Goal: Transaction & Acquisition: Purchase product/service

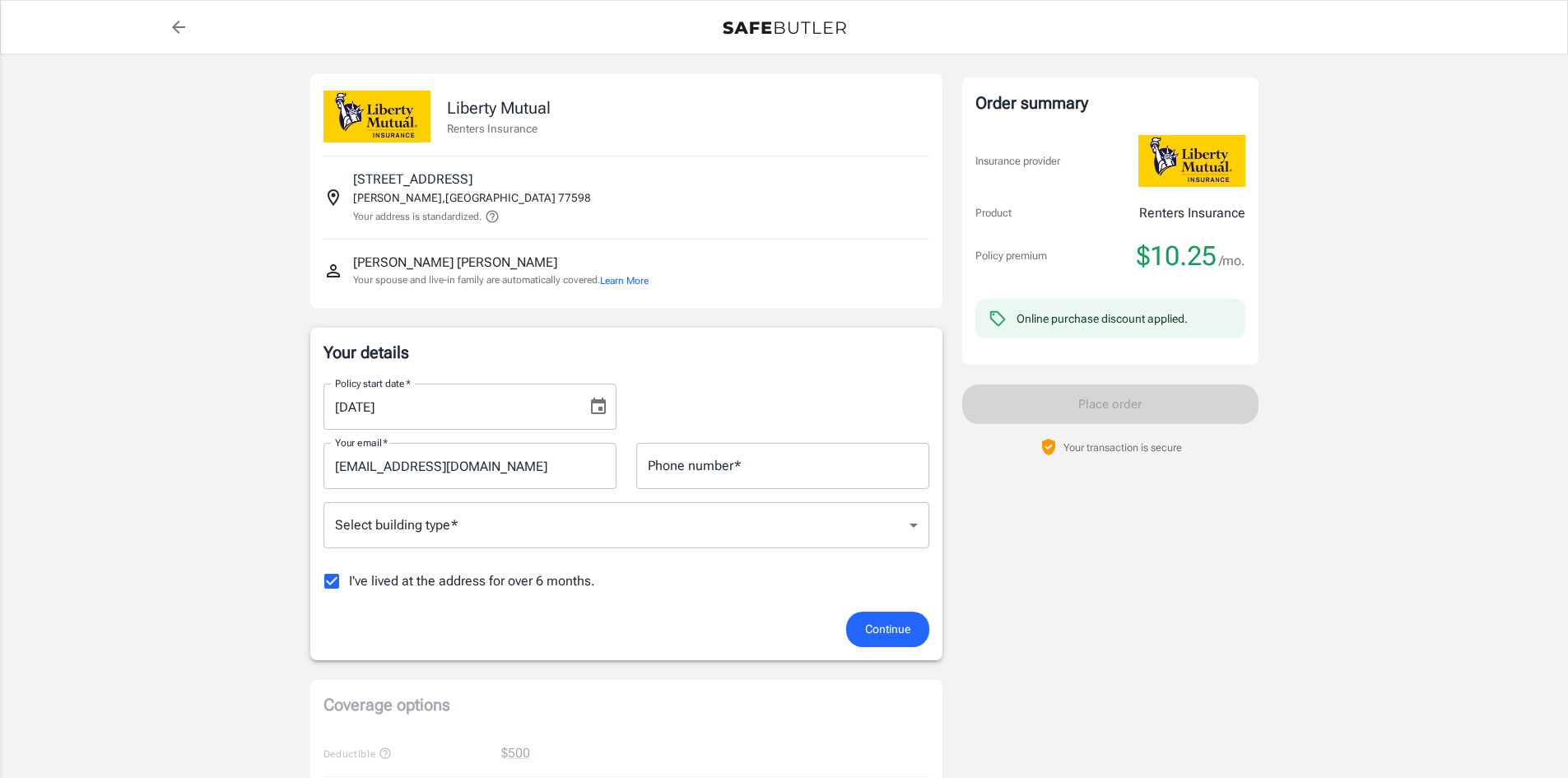
click at [599, 405] on icon "Choose date, selected date is Oct 17, 2025" at bounding box center [599, 407] width 20 height 20
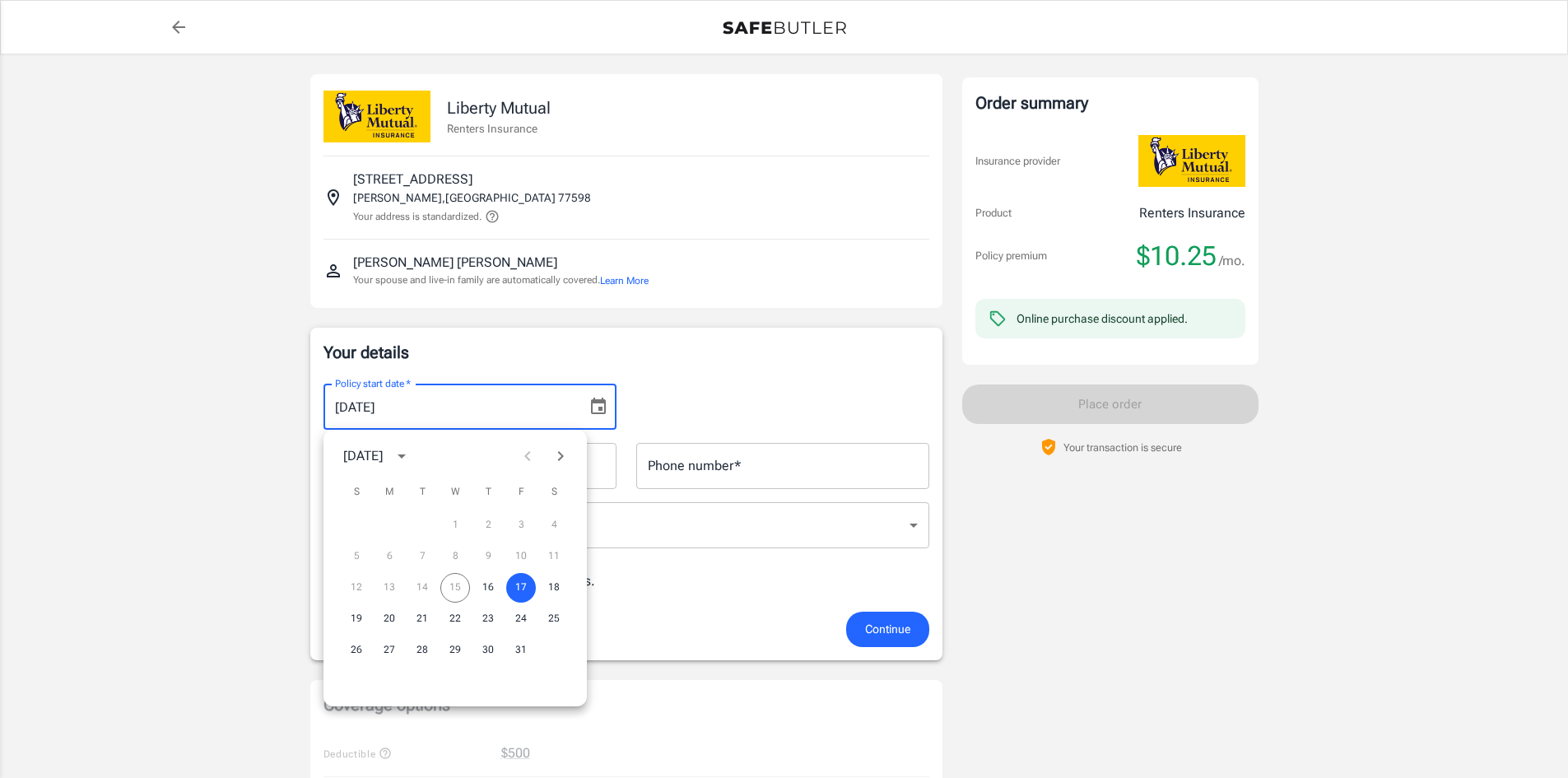
click at [569, 459] on icon "Next month" at bounding box center [561, 456] width 20 height 20
click at [566, 458] on icon "Next month" at bounding box center [561, 456] width 20 height 20
click at [524, 581] on button "19" at bounding box center [521, 588] width 30 height 30
type input "[DATE]"
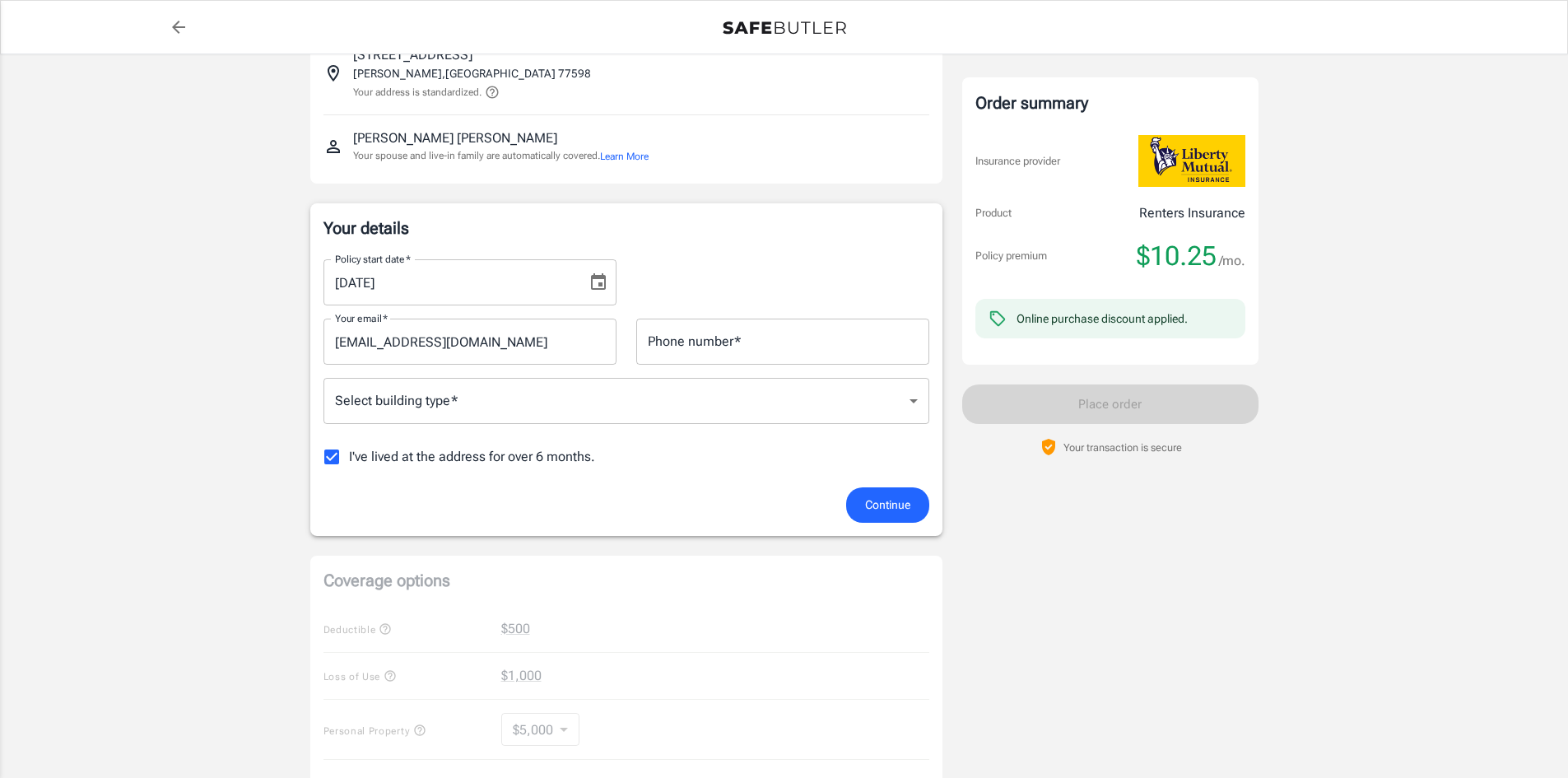
scroll to position [165, 0]
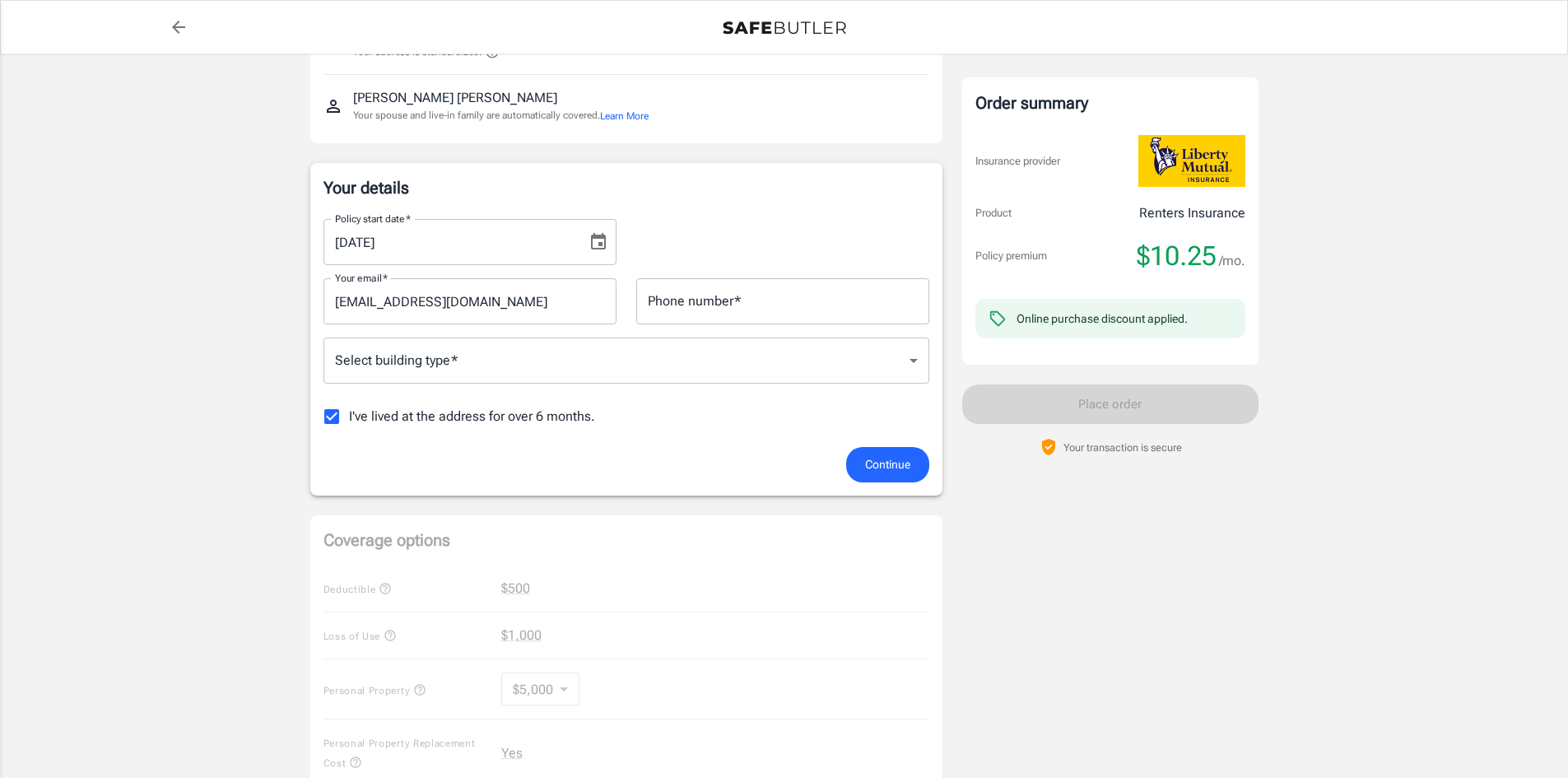
click at [334, 413] on input "I've lived at the address for over 6 months." at bounding box center [331, 416] width 35 height 35
checkbox input "false"
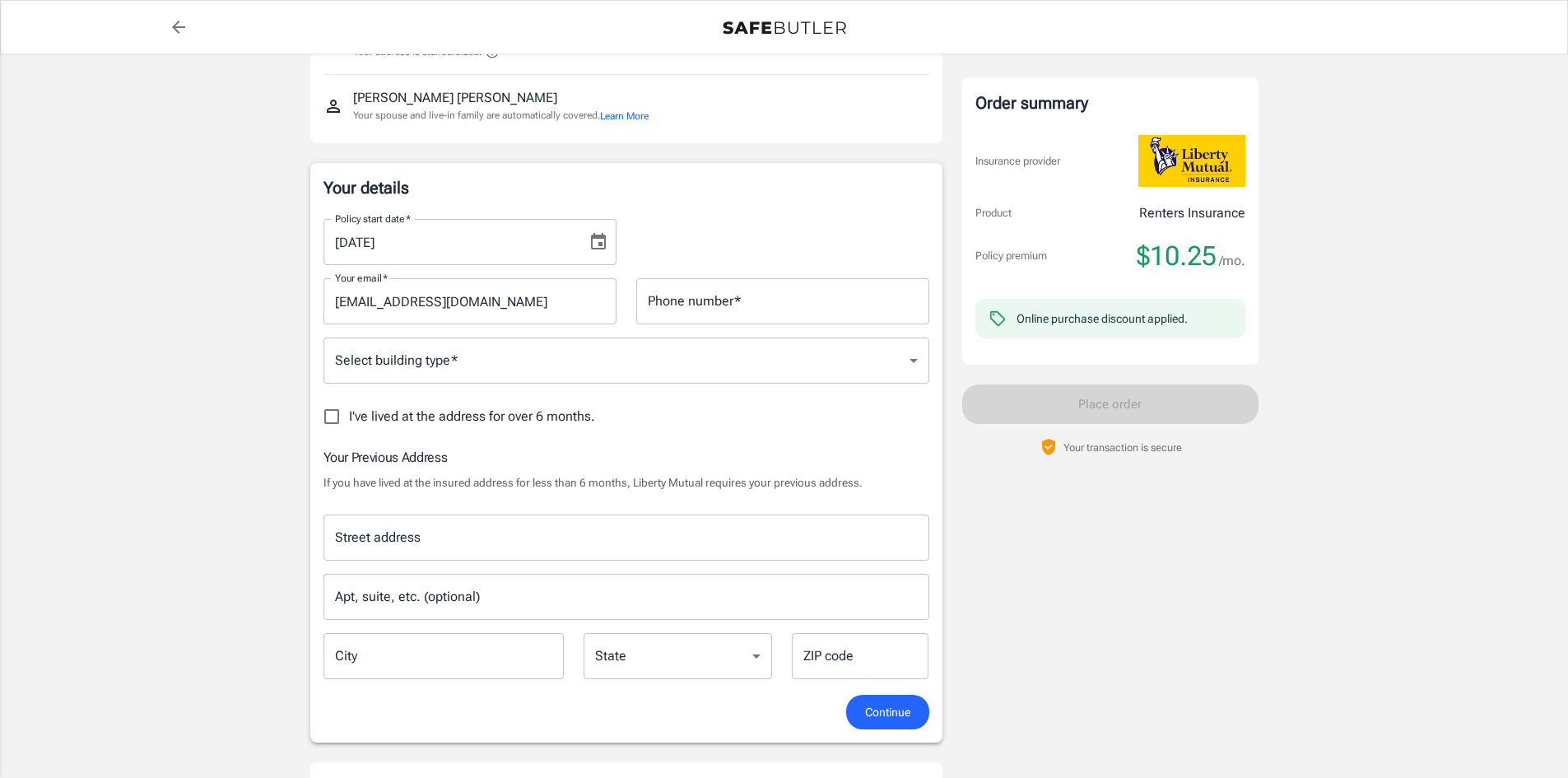
click at [514, 549] on input "Street address" at bounding box center [626, 537] width 591 height 31
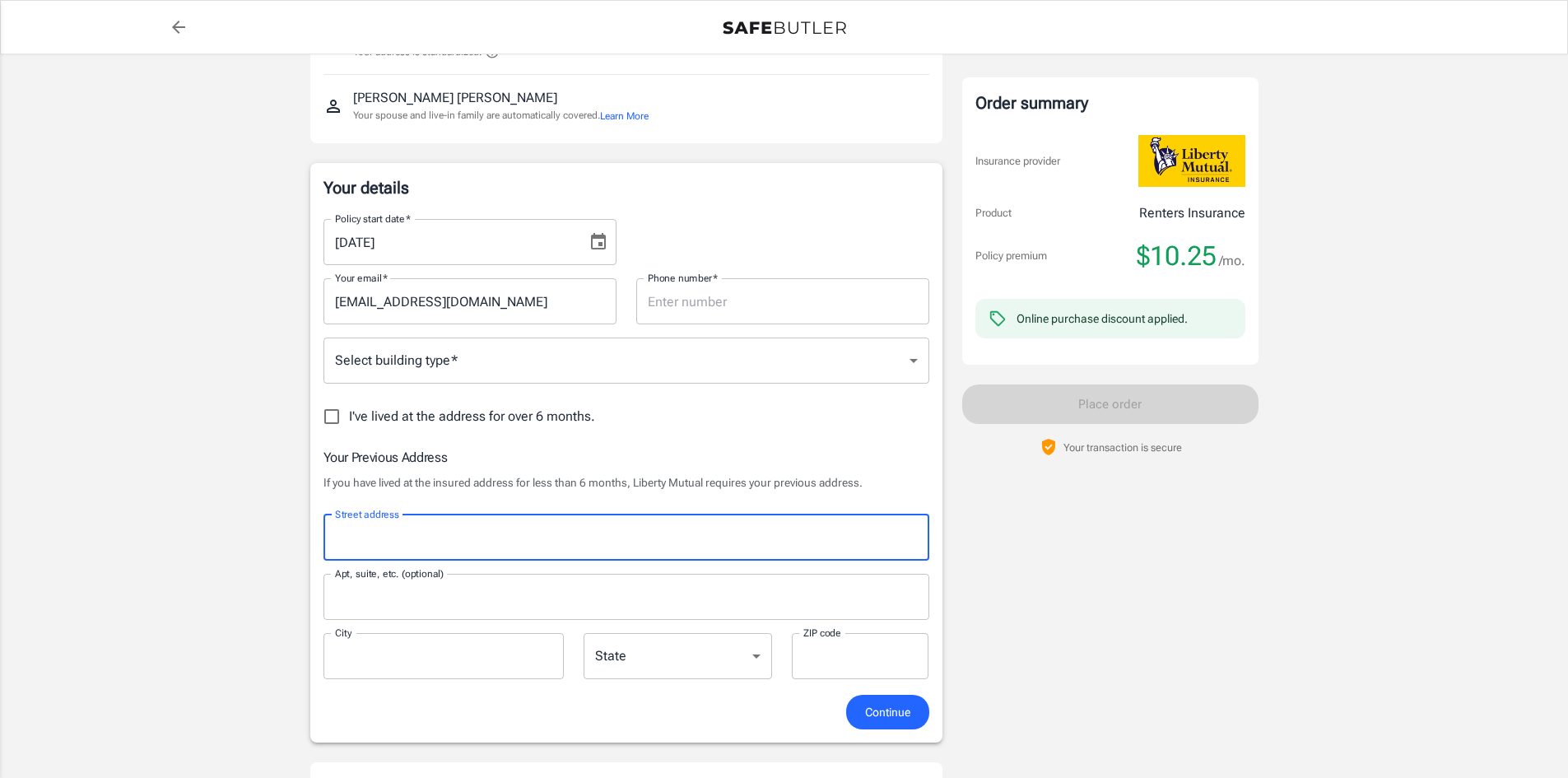
type input "[STREET_ADDRESS][PERSON_NAME]"
type input "2817231927"
type input "#202"
type input "[GEOGRAPHIC_DATA]"
type input "77089"
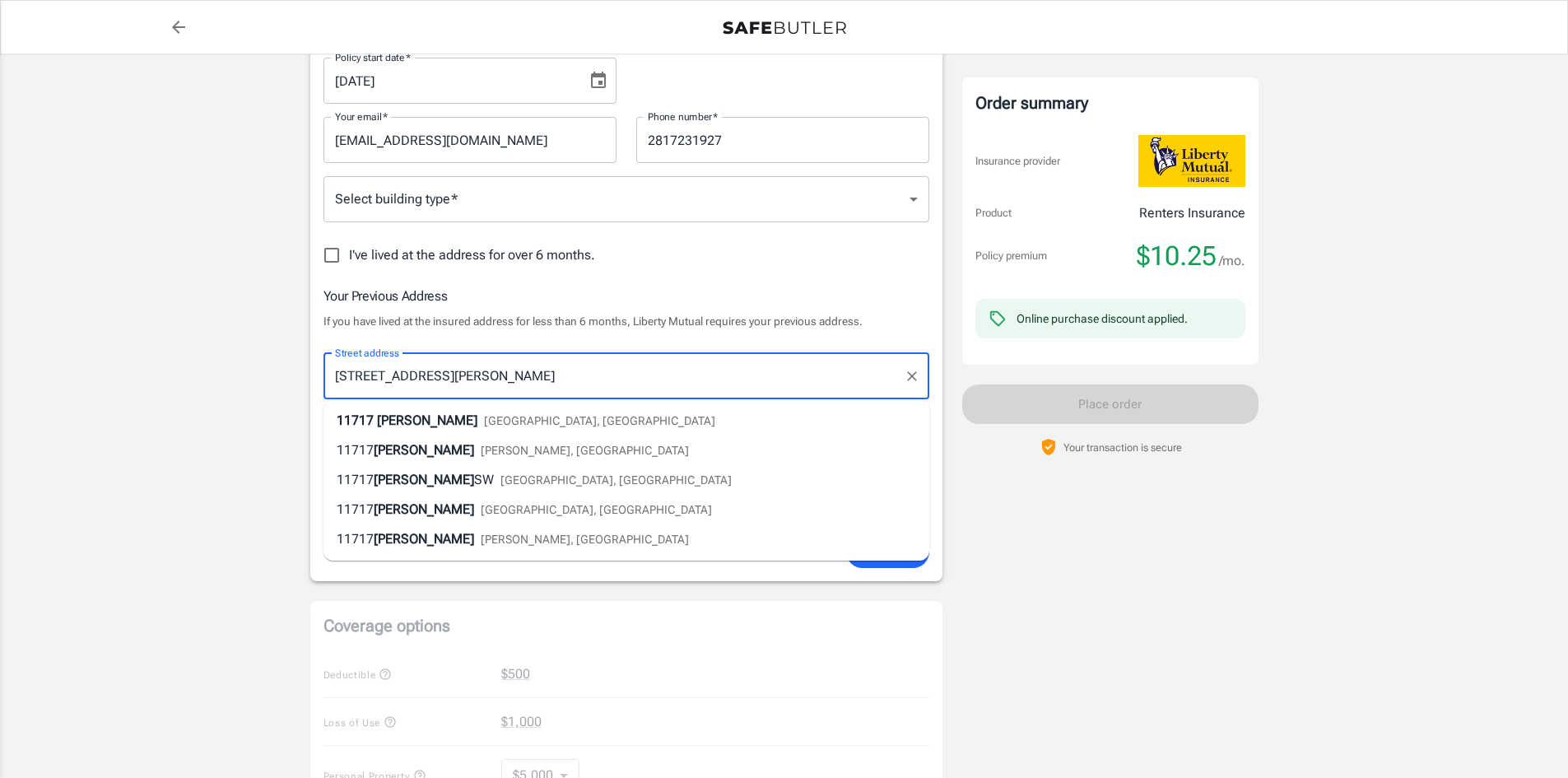
scroll to position [329, 0]
click at [414, 426] on div "[STREET_ADDRESS][PERSON_NAME]" at bounding box center [526, 417] width 379 height 20
select select "[GEOGRAPHIC_DATA]"
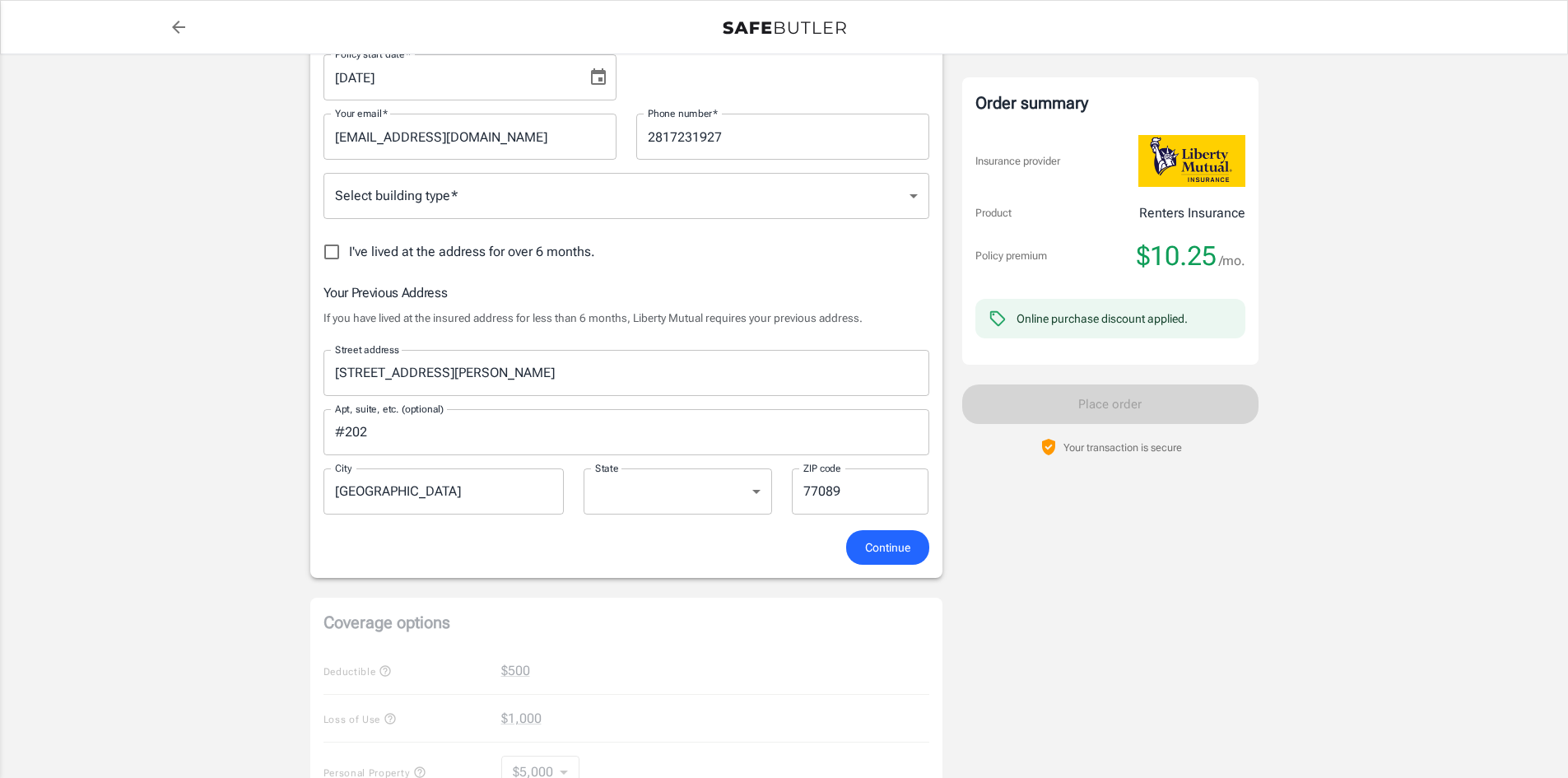
click at [882, 556] on span "Continue" at bounding box center [887, 548] width 45 height 21
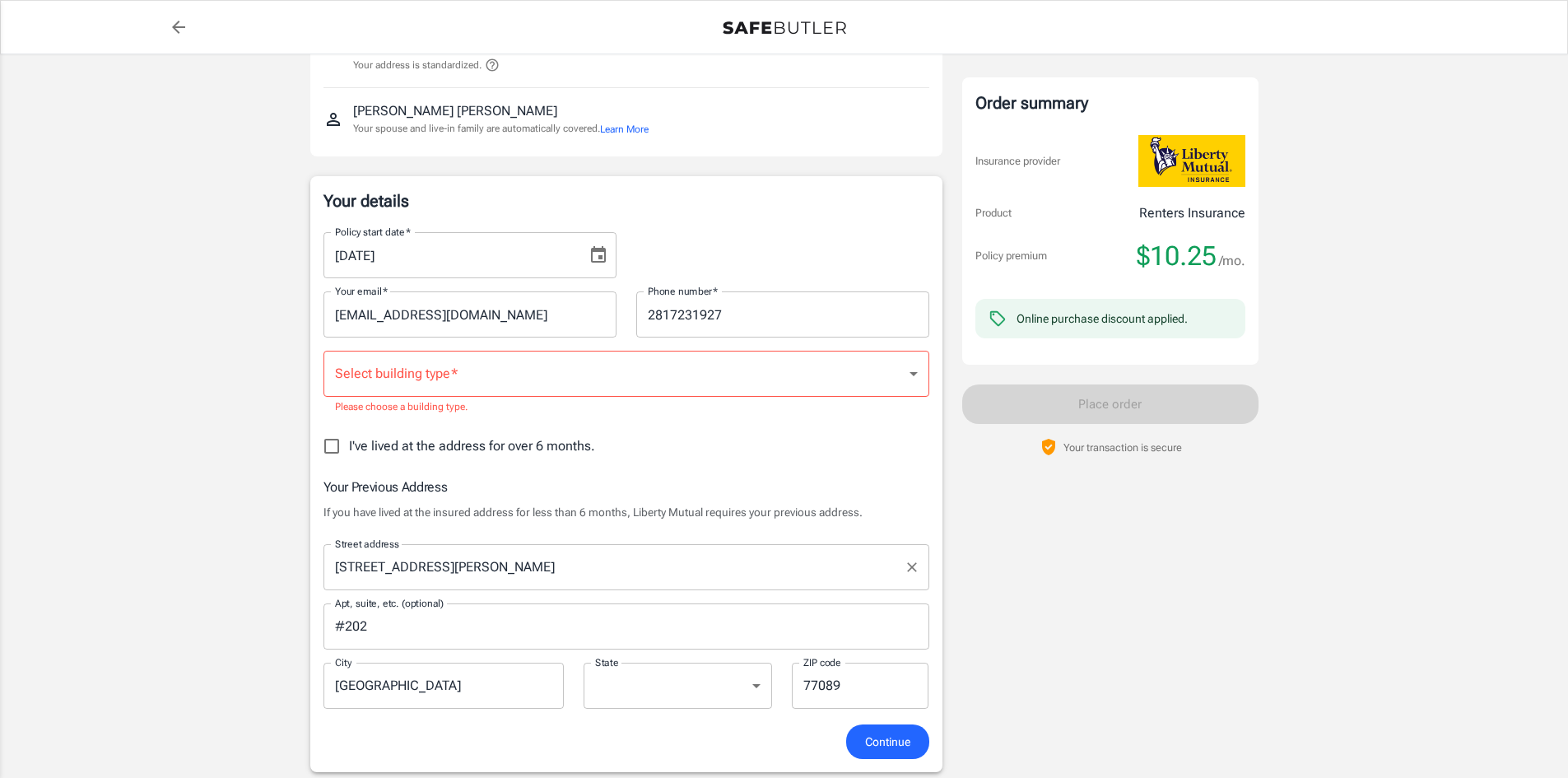
scroll to position [147, 0]
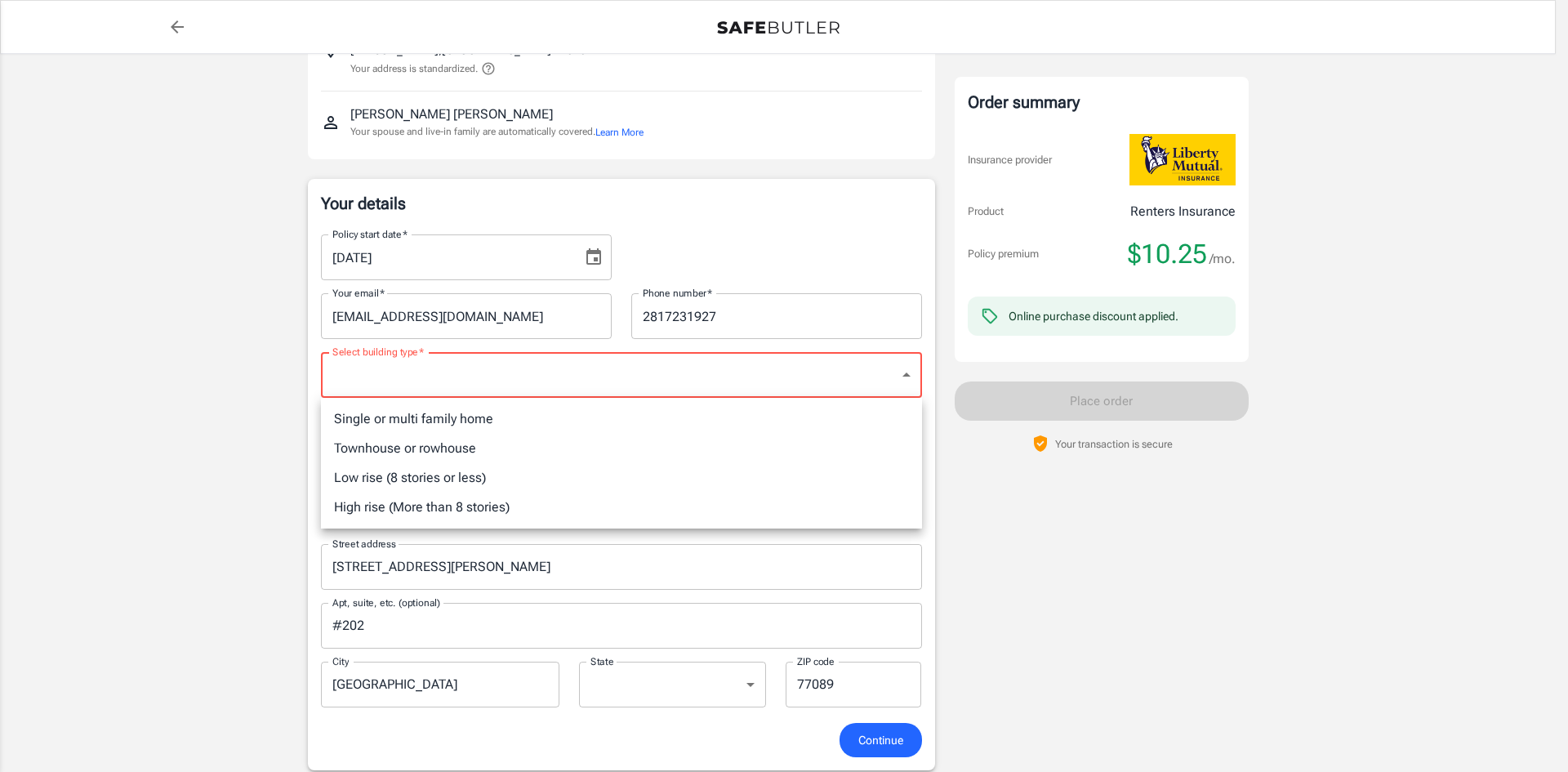
click at [442, 381] on body "Policy premium $ 10.25 /mo Liberty Mutual Renters Insurance [STREET_ADDRESS][PE…" at bounding box center [784, 787] width 1568 height 1866
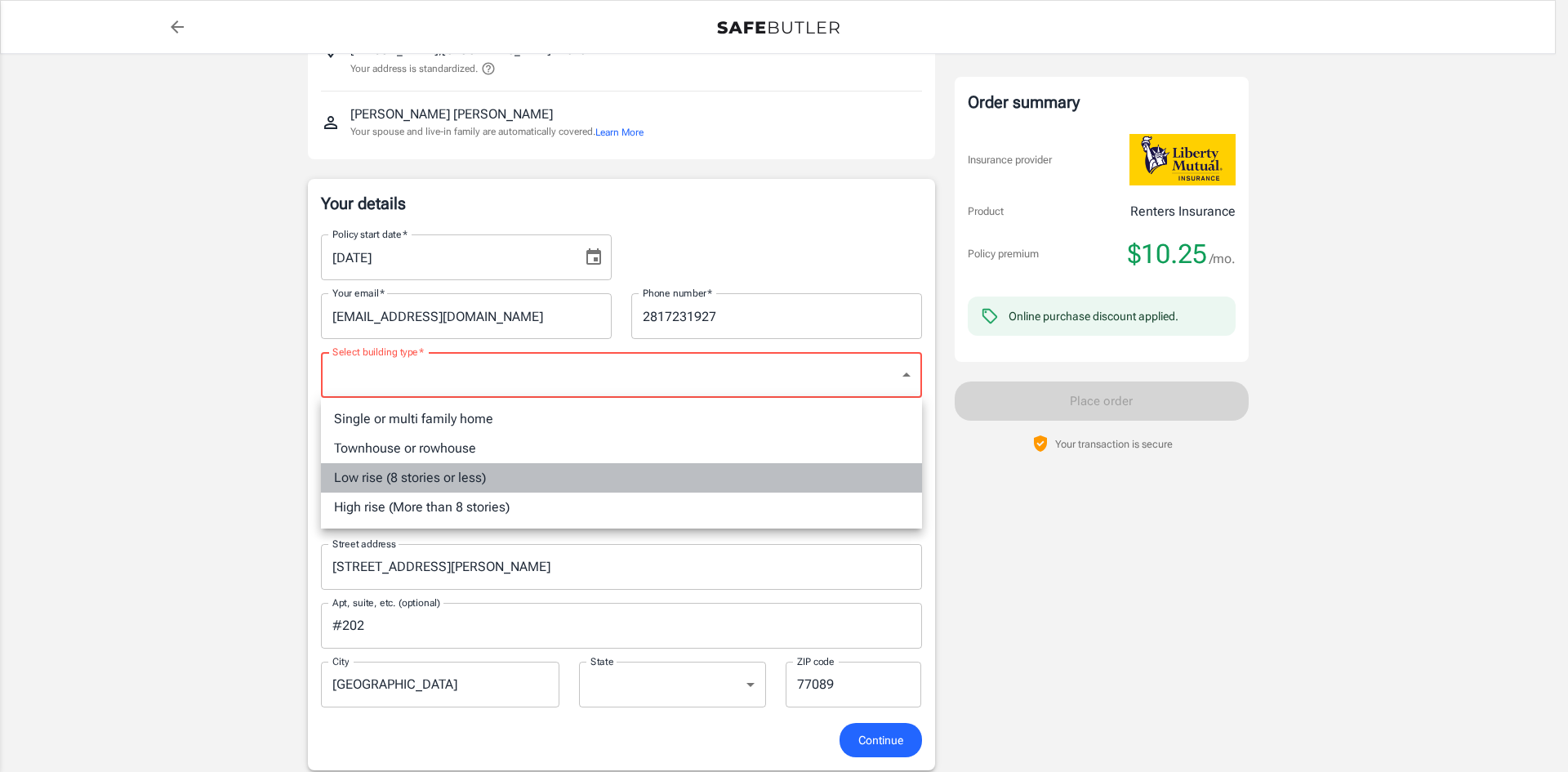
click at [496, 477] on li "Low rise (8 stories or less)" at bounding box center [621, 478] width 601 height 30
type input "lowrise"
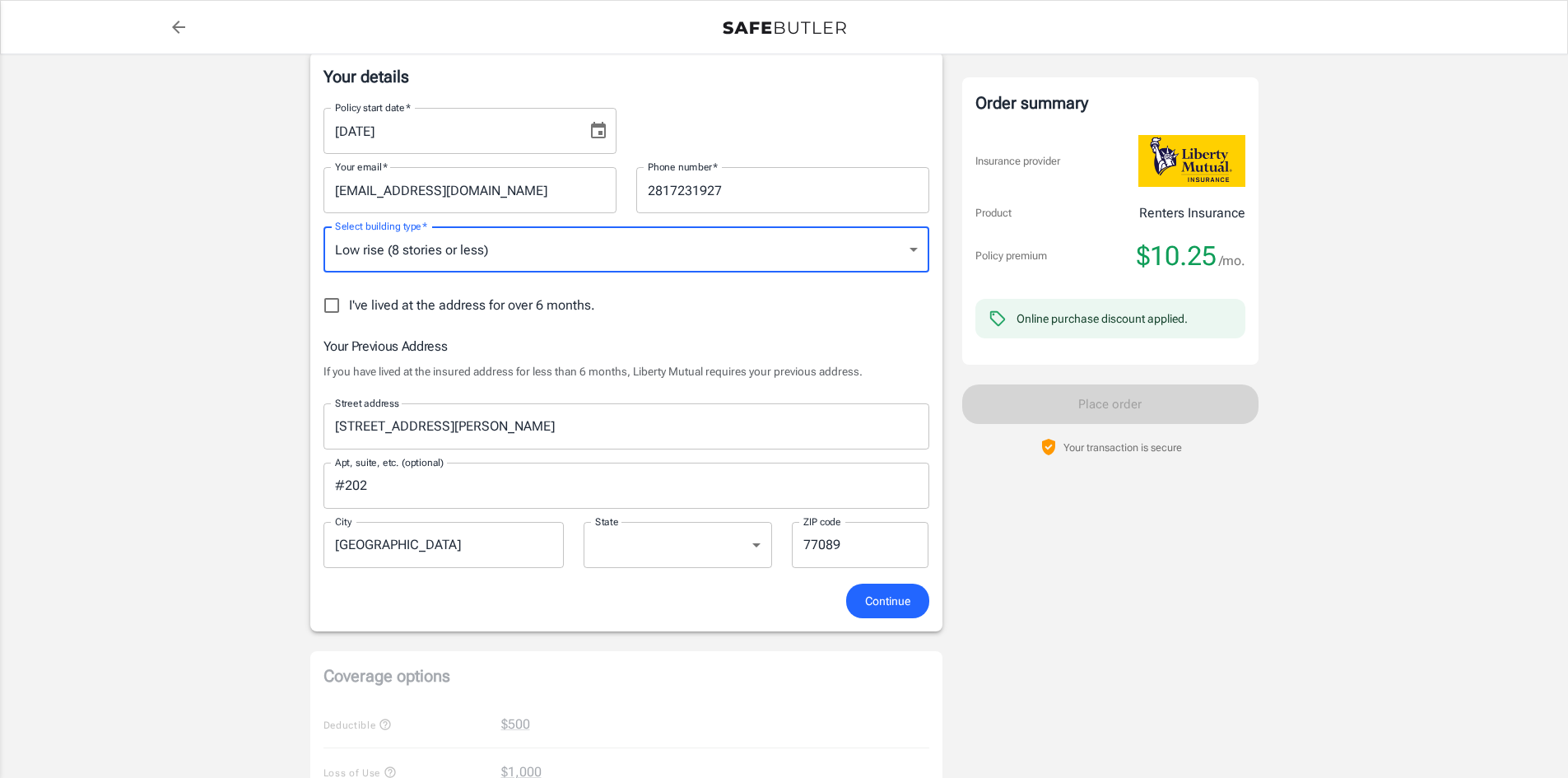
scroll to position [312, 0]
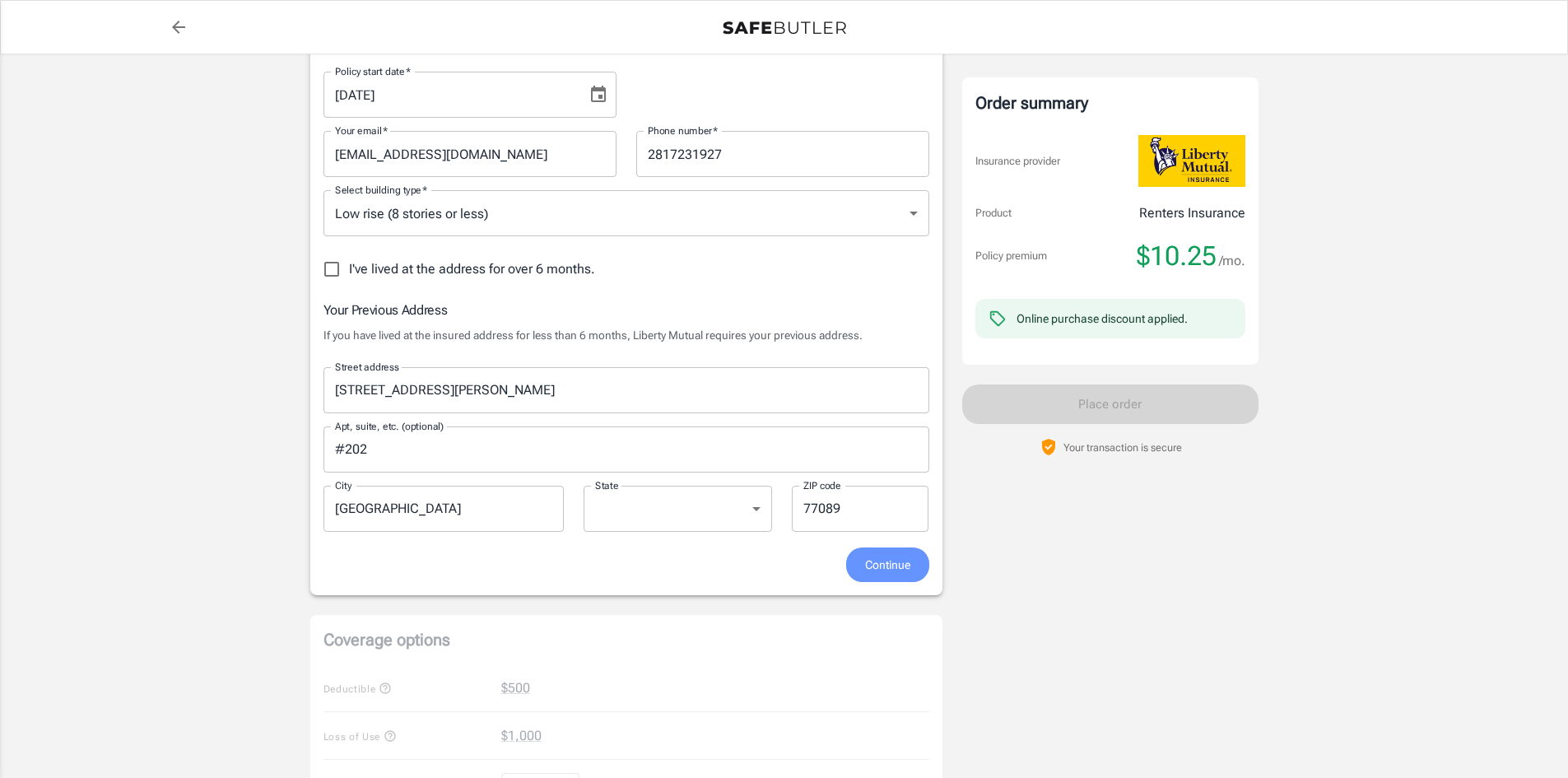
click at [891, 570] on span "Continue" at bounding box center [887, 565] width 45 height 21
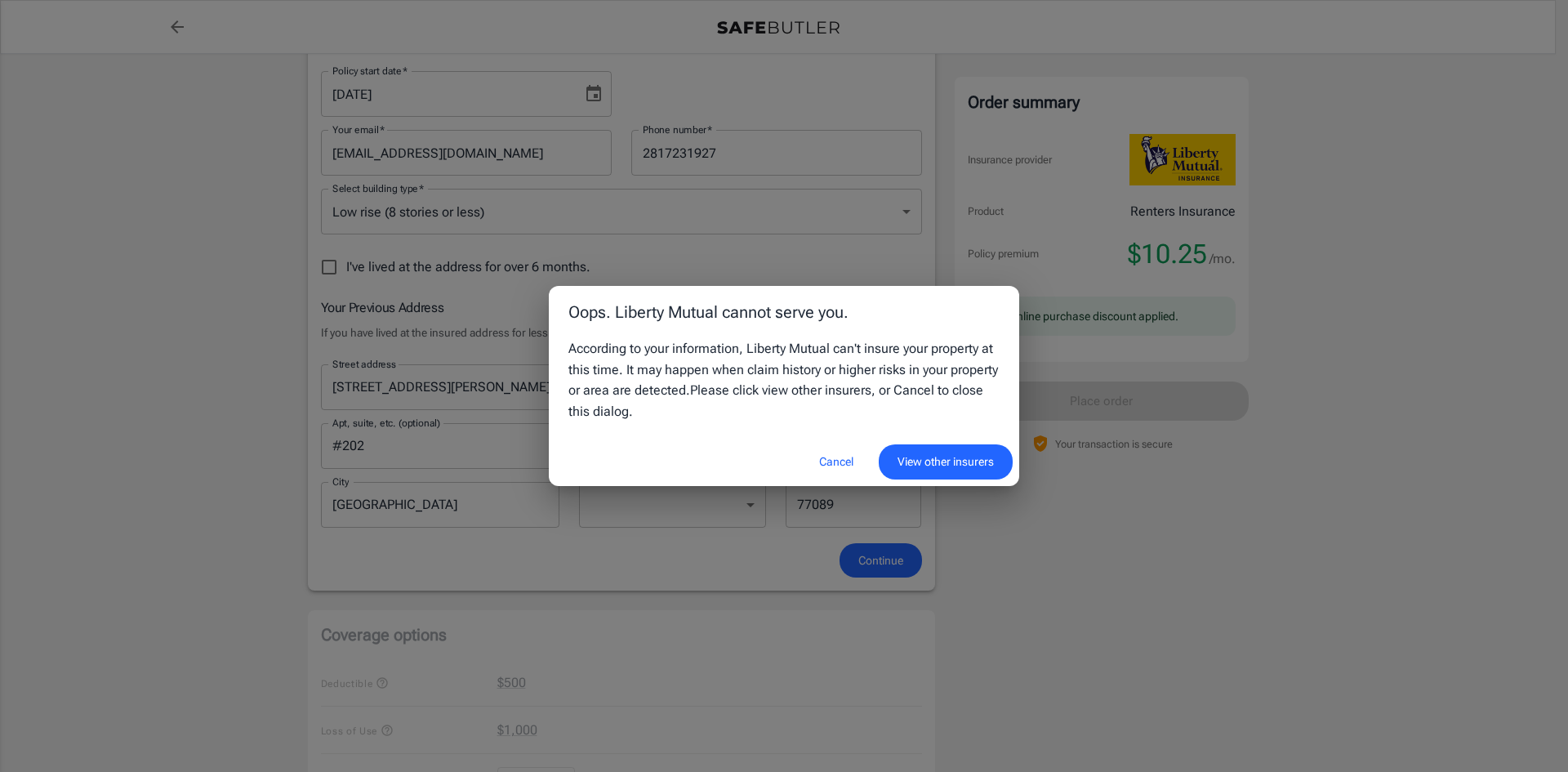
click at [839, 464] on button "Cancel" at bounding box center [837, 461] width 71 height 35
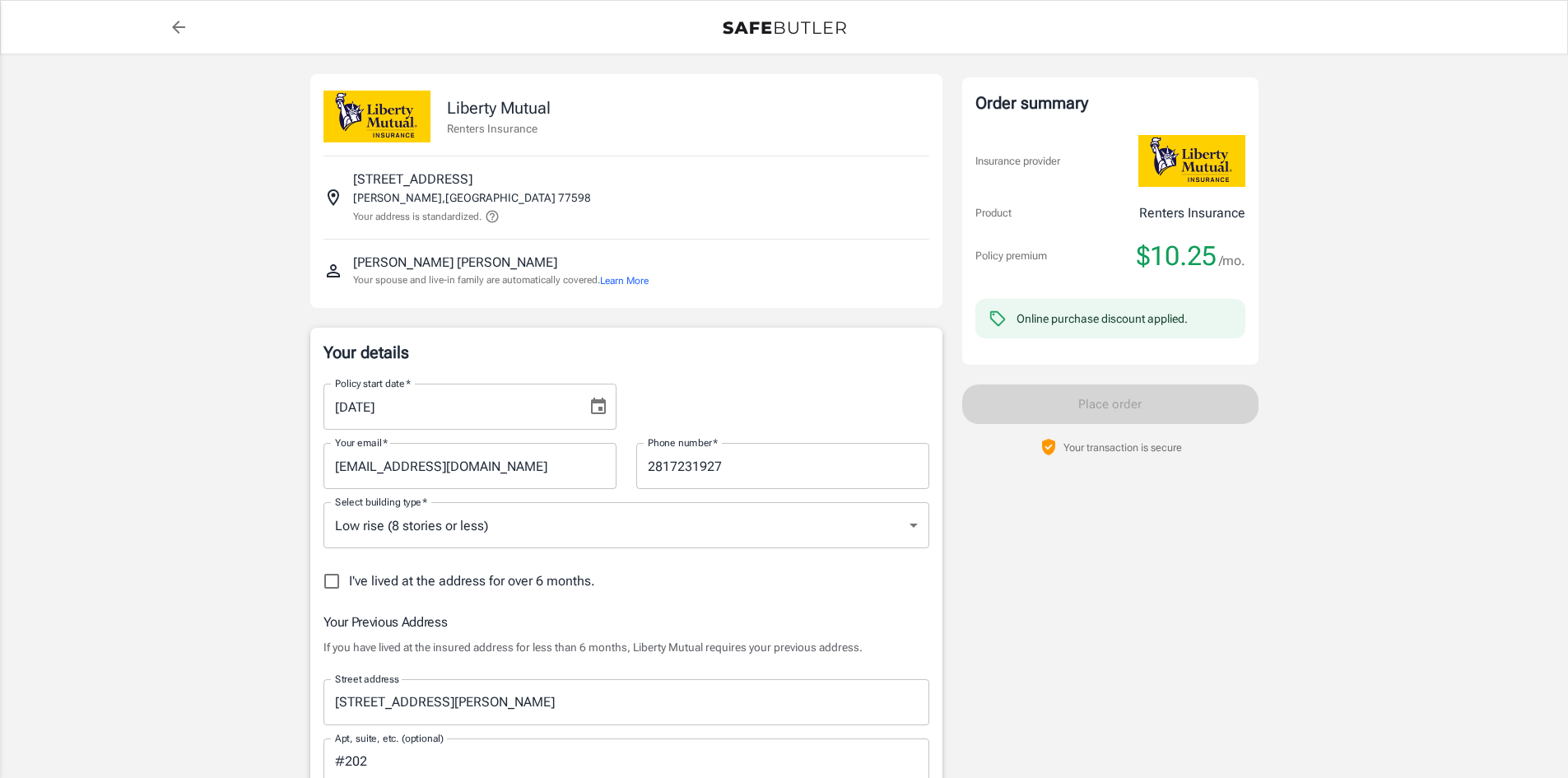
scroll to position [494, 0]
